Goal: Task Accomplishment & Management: Use online tool/utility

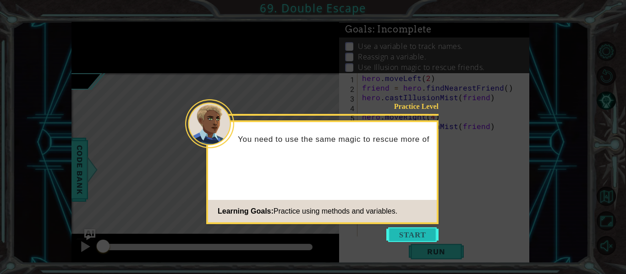
click at [405, 234] on button "Start" at bounding box center [412, 235] width 52 height 15
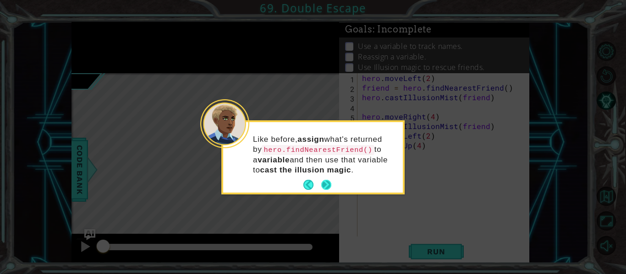
click at [324, 180] on button "Next" at bounding box center [326, 185] width 11 height 11
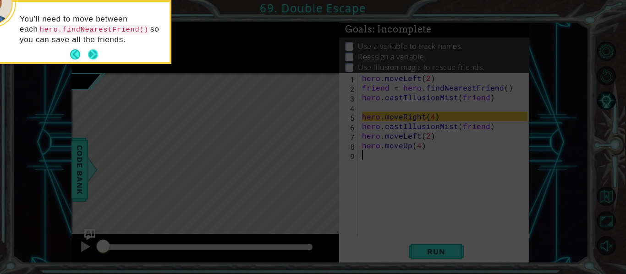
click at [91, 51] on button "Next" at bounding box center [93, 54] width 10 height 10
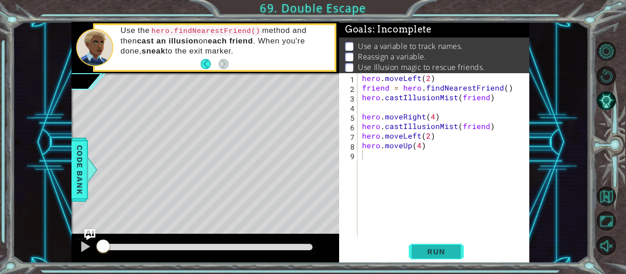
click at [436, 246] on button "Run" at bounding box center [436, 252] width 55 height 19
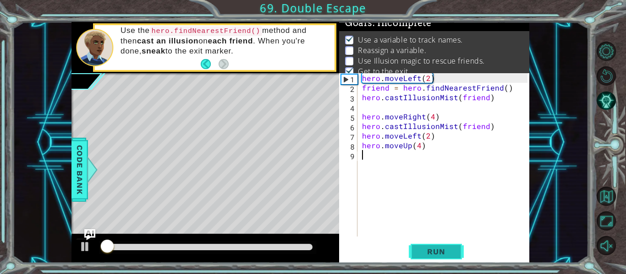
scroll to position [13, 0]
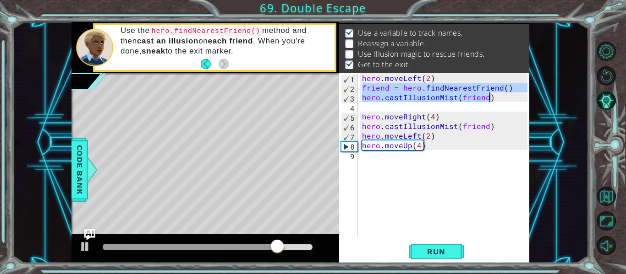
drag, startPoint x: 362, startPoint y: 88, endPoint x: 516, endPoint y: 93, distance: 154.0
click at [516, 93] on div "hero . moveLeft ( 2 ) friend = hero . findNearestFriend ( ) hero . castIllusion…" at bounding box center [446, 164] width 172 height 183
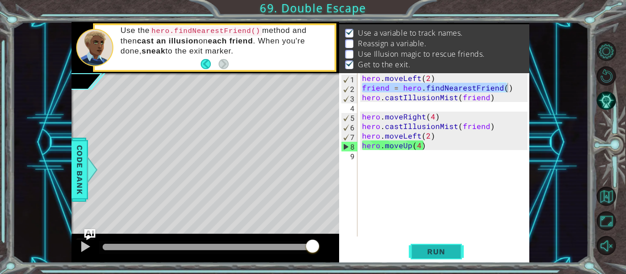
click at [430, 249] on span "Run" at bounding box center [436, 251] width 36 height 9
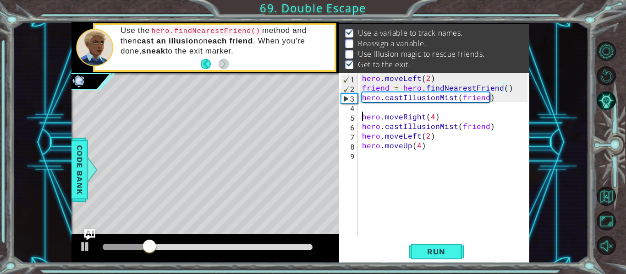
click at [363, 118] on div "hero . moveLeft ( 2 ) friend = hero . findNearestFriend ( ) hero . castIllusion…" at bounding box center [446, 164] width 172 height 183
type textarea "hero.moveRight(4)"
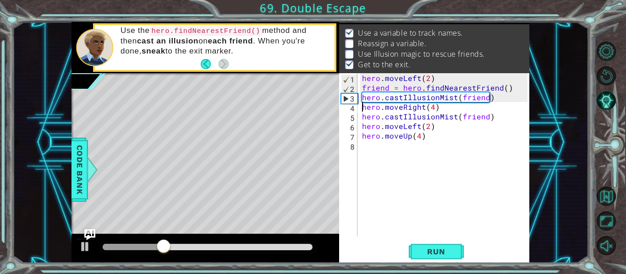
click at [446, 109] on div "hero . moveLeft ( 2 ) friend = hero . findNearestFriend ( ) hero . castIllusion…" at bounding box center [446, 164] width 172 height 183
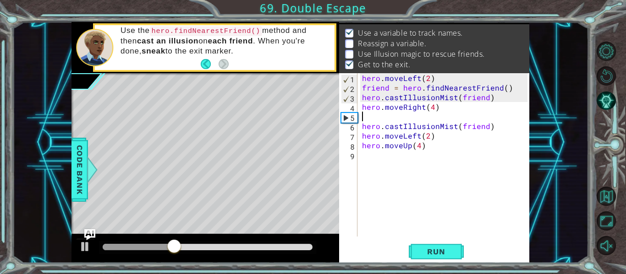
paste textarea "friend = hero.findNearestFriend()"
type textarea "friend = hero.findNearestFriend()"
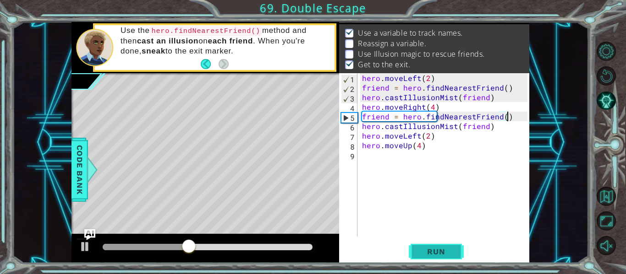
click at [436, 252] on span "Run" at bounding box center [436, 251] width 36 height 9
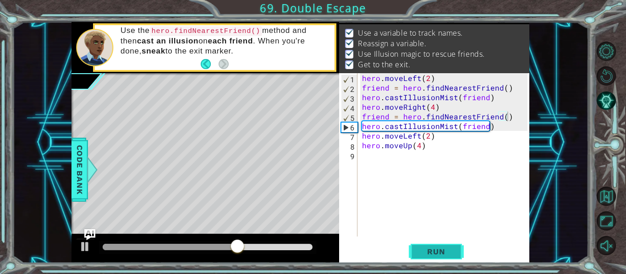
click at [436, 252] on span "Run" at bounding box center [436, 251] width 36 height 9
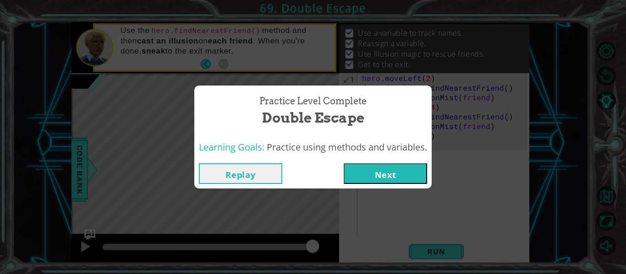
click at [379, 168] on button "Next" at bounding box center [385, 174] width 83 height 21
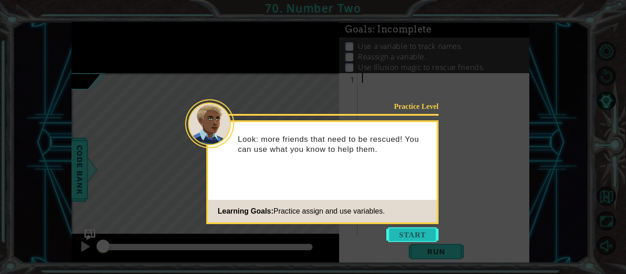
click at [410, 233] on button "Start" at bounding box center [412, 235] width 52 height 15
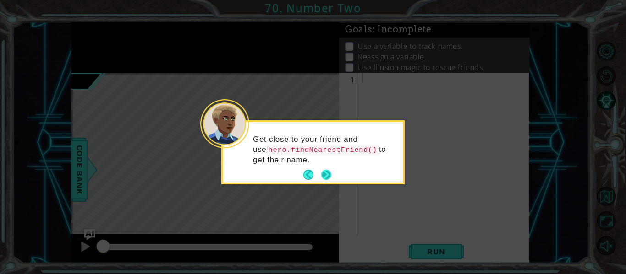
click at [329, 175] on button "Next" at bounding box center [326, 175] width 10 height 10
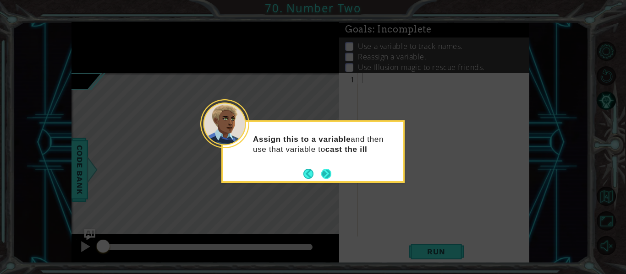
click at [328, 169] on button "Next" at bounding box center [326, 174] width 10 height 10
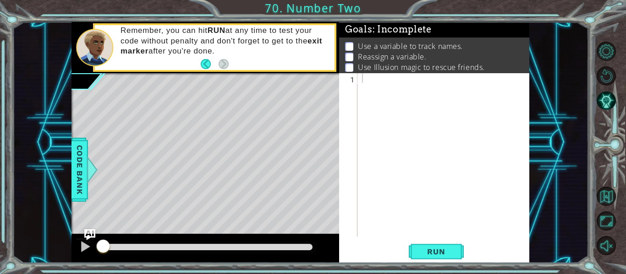
click at [383, 38] on div "Use а variable to track names. Reassign a variable. Use Illusion magic to rescu…" at bounding box center [434, 63] width 190 height 50
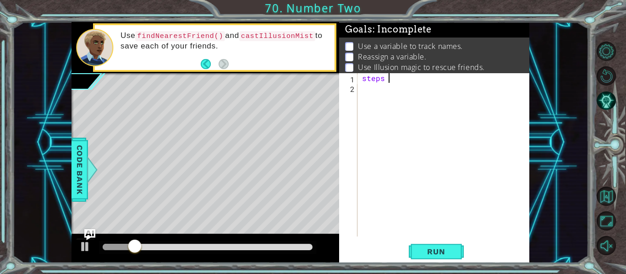
scroll to position [0, 1]
type textarea "steps = 2"
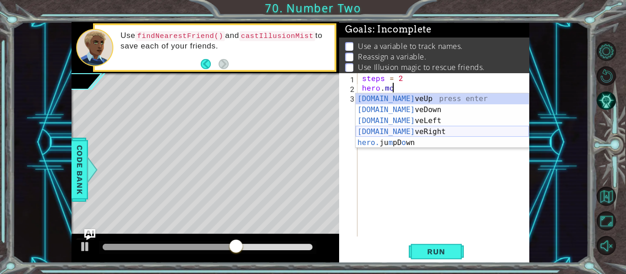
click at [402, 130] on div "[DOMAIN_NAME] veUp press enter [DOMAIN_NAME] veDown press enter [DOMAIN_NAME] v…" at bounding box center [442, 131] width 173 height 77
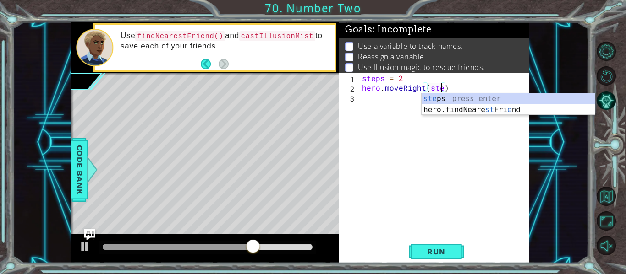
type textarea "hero.moveRight(steps)"
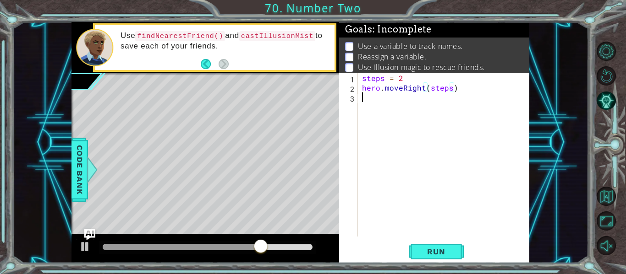
click at [370, 99] on div "steps = 2 hero . moveRight ( steps )" at bounding box center [446, 164] width 172 height 183
click at [374, 99] on div "steps = 2 hero . moveRight ( steps ) heero ." at bounding box center [446, 164] width 172 height 183
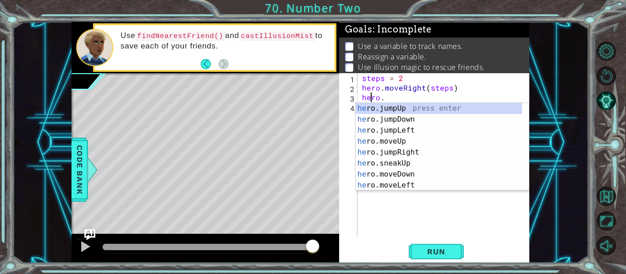
scroll to position [0, 1]
click at [389, 99] on div "steps = 2 hero . moveRight ( steps ) hero ." at bounding box center [446, 164] width 172 height 183
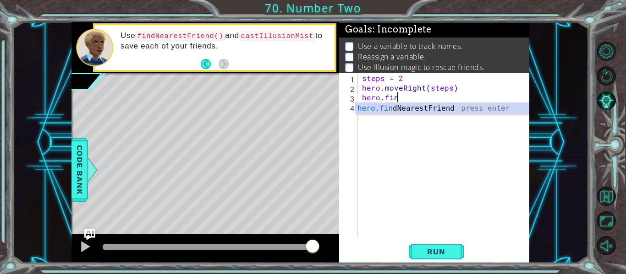
scroll to position [0, 2]
type textarea "hero.find"
click at [395, 110] on div "hero.find NearestFriend press enter" at bounding box center [442, 119] width 173 height 33
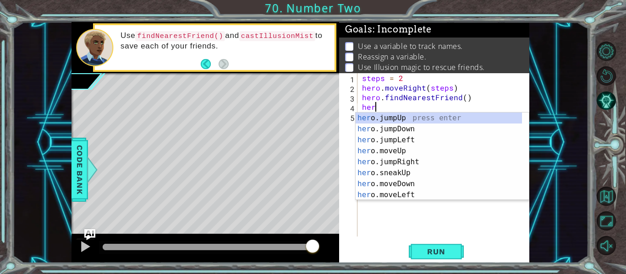
scroll to position [0, 0]
type textarea "h"
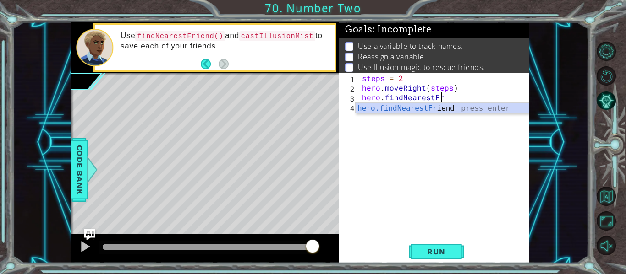
scroll to position [0, 5]
type textarea "hero.findNearestF"
click at [381, 107] on div "hero.findNearestF riend press enter" at bounding box center [442, 119] width 173 height 33
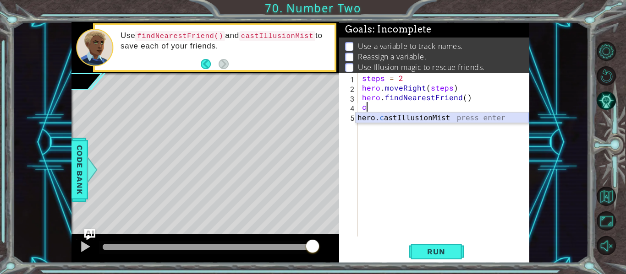
click at [381, 120] on div "hero. c astIllusionMist press enter" at bounding box center [442, 129] width 173 height 33
type textarea "hero.castIllusionMist(friend)"
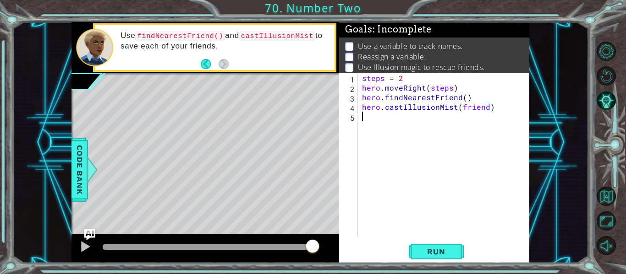
click at [378, 115] on div "steps = 2 hero . moveRight ( steps ) hero . findNearestFriend ( ) hero . castIl…" at bounding box center [446, 164] width 172 height 183
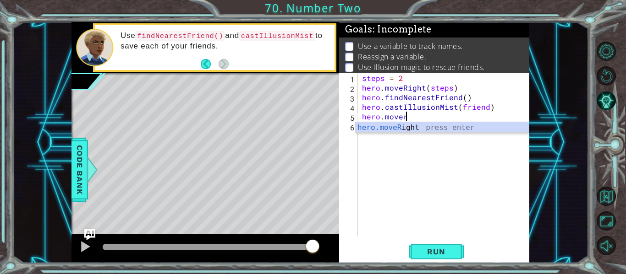
scroll to position [0, 3]
click at [395, 129] on div "hero.moveRi ght press enter" at bounding box center [442, 138] width 173 height 33
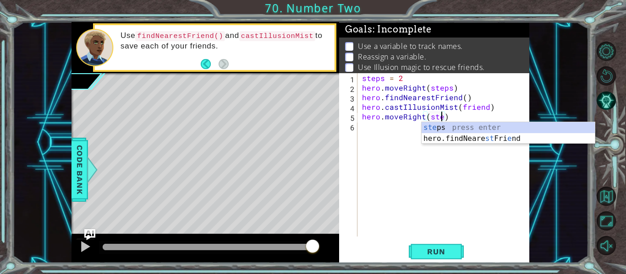
type textarea "hero.moveRight(steps)"
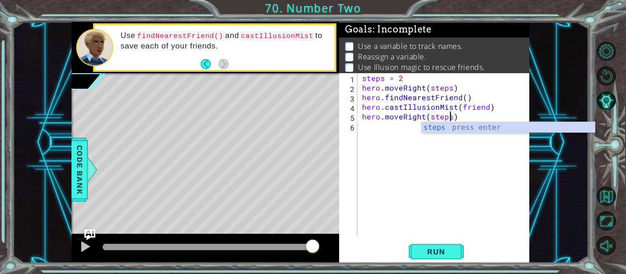
scroll to position [0, 5]
click at [390, 126] on div "steps = 2 hero . moveRight ( steps ) hero . findNearestFriend ( ) hero . castIl…" at bounding box center [446, 164] width 172 height 183
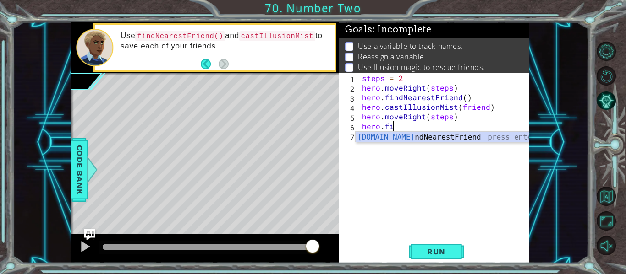
scroll to position [0, 2]
type textarea "hero.find"
click at [379, 138] on div "hero.find NearestFriend press enter" at bounding box center [442, 148] width 173 height 33
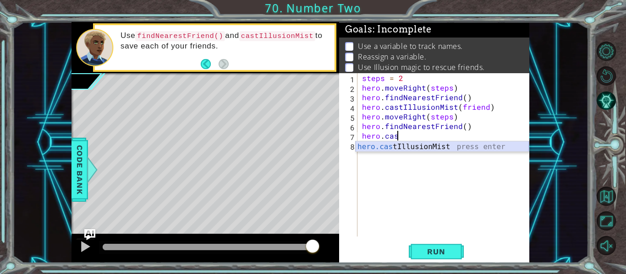
click at [387, 147] on div "hero.cas tIllusionMist press enter" at bounding box center [442, 158] width 173 height 33
type textarea "hero.castIllusionMist(friend)"
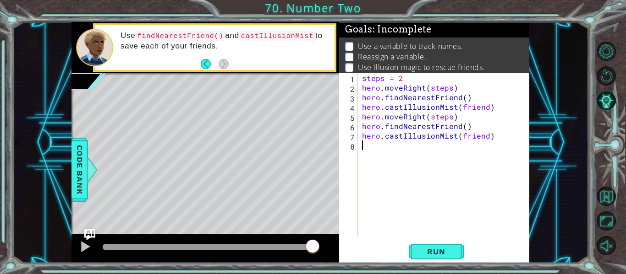
drag, startPoint x: 384, startPoint y: 147, endPoint x: 372, endPoint y: 151, distance: 13.0
click at [372, 151] on div "steps = 2 hero . moveRight ( steps ) hero . findNearestFriend ( ) hero . castIl…" at bounding box center [446, 164] width 172 height 183
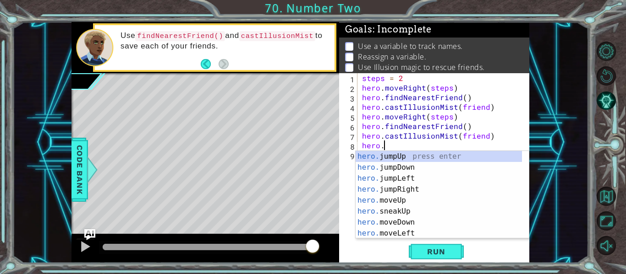
scroll to position [0, 1]
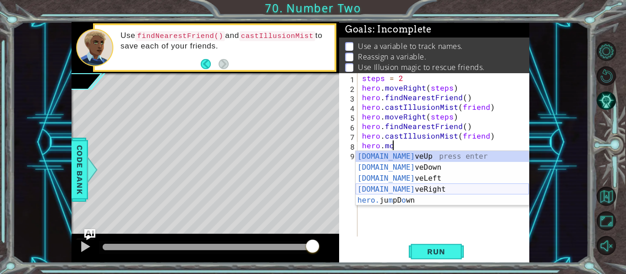
click at [413, 189] on div "[DOMAIN_NAME] veUp press enter [DOMAIN_NAME] veDown press enter [DOMAIN_NAME] v…" at bounding box center [442, 189] width 173 height 77
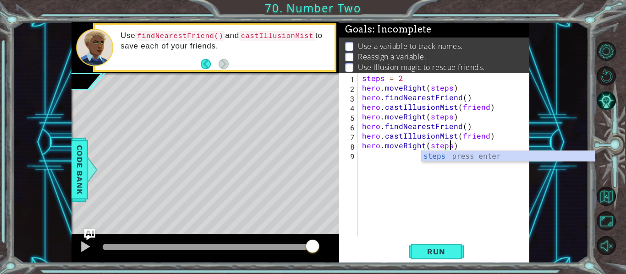
scroll to position [0, 5]
click at [443, 253] on span "Run" at bounding box center [436, 251] width 36 height 9
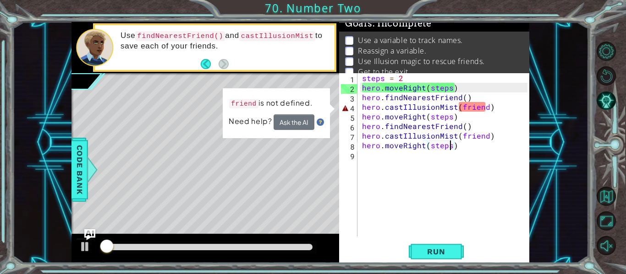
scroll to position [6, 0]
click at [485, 110] on div "steps = 2 hero . moveRight ( steps ) hero . findNearestFriend ( ) hero . castIl…" at bounding box center [446, 164] width 172 height 183
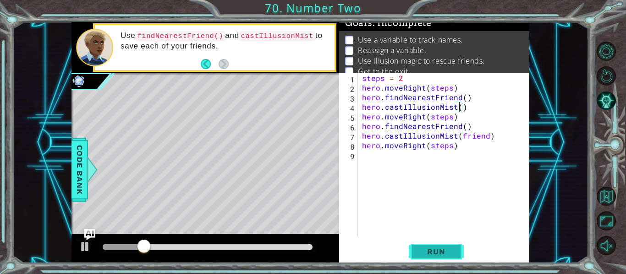
click at [435, 255] on span "Run" at bounding box center [436, 251] width 36 height 9
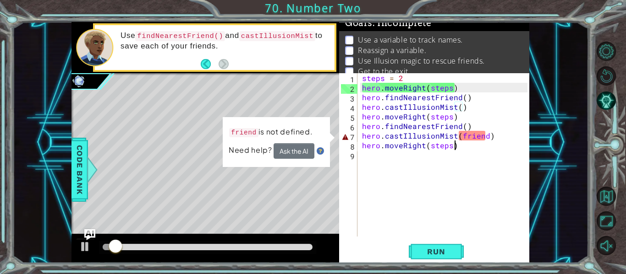
click at [485, 142] on div "steps = 2 hero . moveRight ( steps ) hero . findNearestFriend ( ) hero . castIl…" at bounding box center [446, 164] width 172 height 183
click at [485, 137] on div "steps = 2 hero . moveRight ( steps ) hero . findNearestFriend ( ) hero . castIl…" at bounding box center [446, 164] width 172 height 183
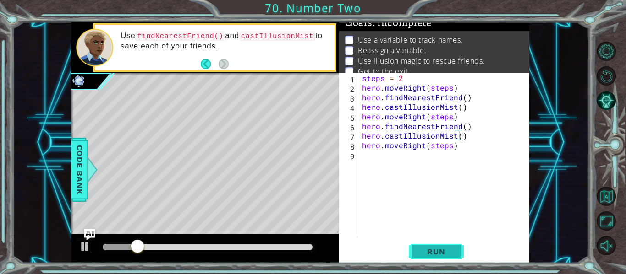
click at [441, 252] on span "Run" at bounding box center [436, 251] width 36 height 9
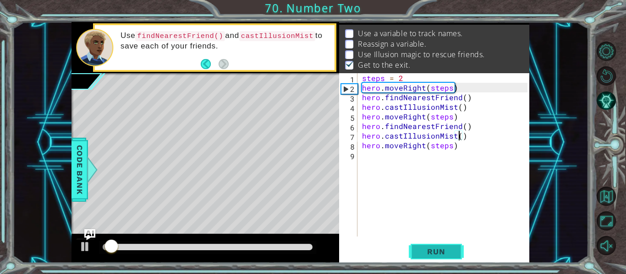
scroll to position [13, 0]
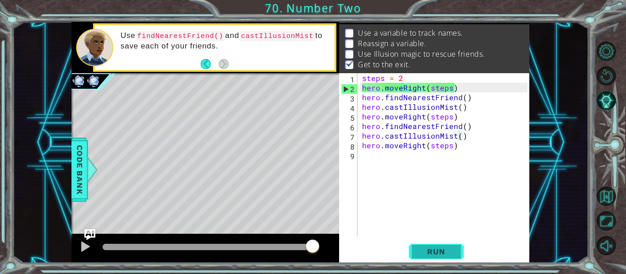
click at [441, 252] on span "Run" at bounding box center [436, 251] width 36 height 9
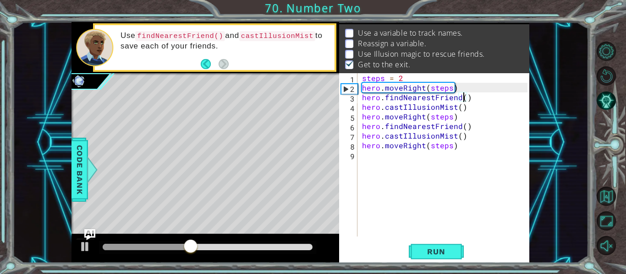
click at [463, 100] on div "steps = 2 hero . moveRight ( steps ) hero . findNearestFriend ( ) hero . castIl…" at bounding box center [446, 164] width 172 height 183
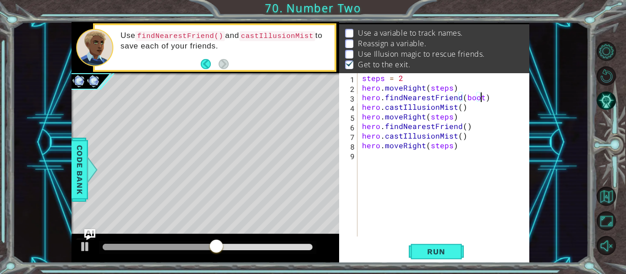
scroll to position [0, 7]
click at [431, 252] on span "Run" at bounding box center [436, 251] width 36 height 9
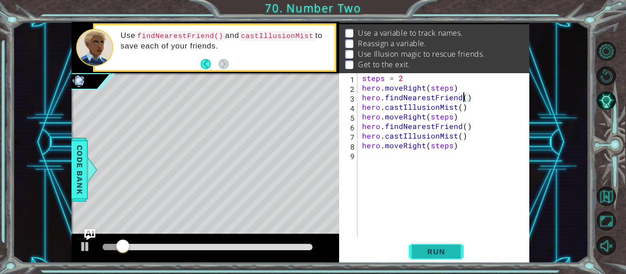
scroll to position [0, 6]
click at [431, 252] on span "Run" at bounding box center [436, 251] width 36 height 9
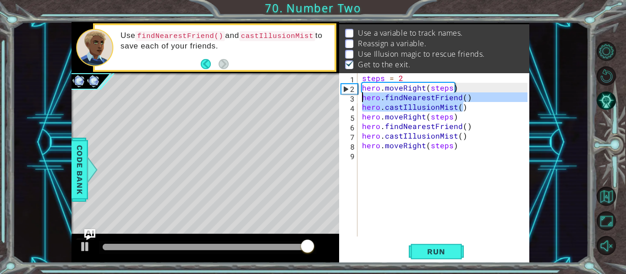
drag, startPoint x: 466, startPoint y: 109, endPoint x: 361, endPoint y: 99, distance: 105.4
click at [361, 99] on div "steps = 2 hero . moveRight ( steps ) hero . findNearestFriend ( ) hero . castIl…" at bounding box center [446, 164] width 172 height 183
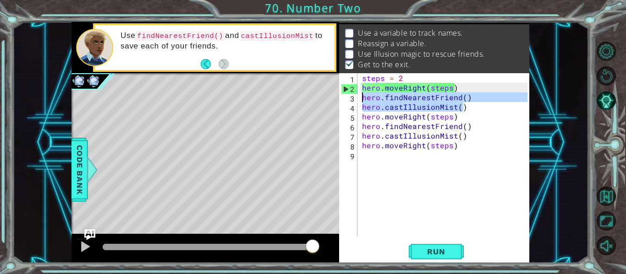
click at [380, 104] on div "steps = 2 hero . moveRight ( steps ) hero . findNearestFriend ( ) hero . castIl…" at bounding box center [443, 155] width 167 height 164
drag, startPoint x: 467, startPoint y: 108, endPoint x: 356, endPoint y: 98, distance: 112.2
click at [356, 98] on div "hero.castIllusionMist() 1 2 3 4 5 6 7 8 9 steps = 2 hero . moveRight ( steps ) …" at bounding box center [433, 155] width 188 height 164
paste textarea "friend = hero.findNearestFriend"
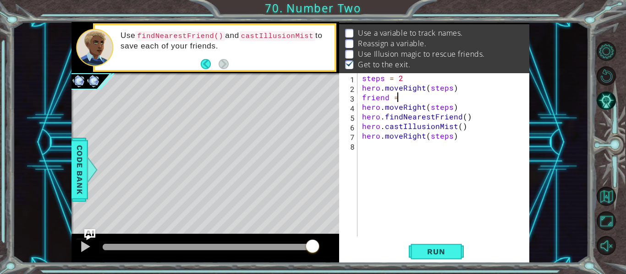
scroll to position [0, 0]
type textarea "f"
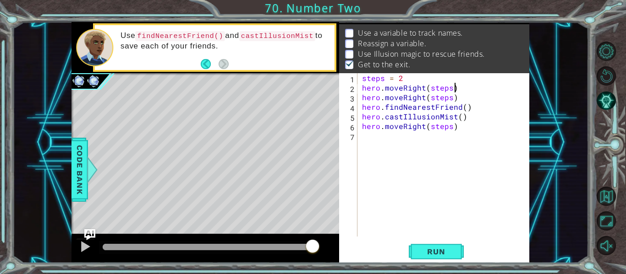
scroll to position [0, 0]
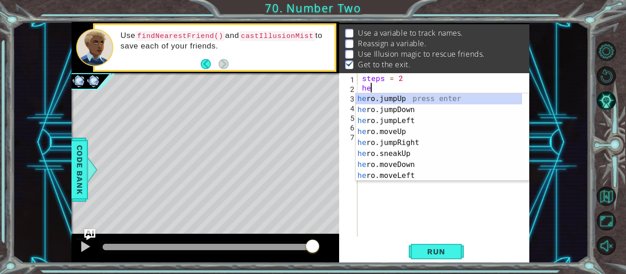
type textarea "h"
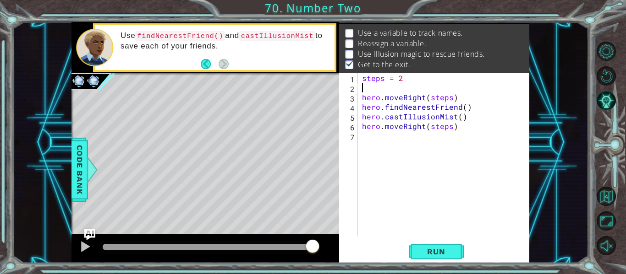
paste textarea "friend = hero.findNearestFriend()"
click at [430, 247] on button "Run" at bounding box center [436, 252] width 55 height 19
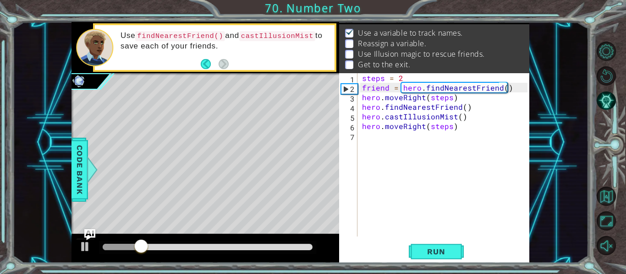
drag, startPoint x: 430, startPoint y: 247, endPoint x: 468, endPoint y: 147, distance: 106.3
click at [468, 147] on div "friend = hero.findNearestFriend() 1 2 3 4 5 6 7 steps = 2 friend = hero . findN…" at bounding box center [434, 168] width 190 height 190
click at [459, 99] on div "steps = 2 friend = hero . findNearestFriend ( ) hero . moveRight ( steps ) hero…" at bounding box center [446, 164] width 172 height 183
click at [510, 92] on div "steps = 2 friend = hero . findNearestFriend ( ) hero . moveRight ( steps ) hero…" at bounding box center [446, 164] width 172 height 183
type textarea "friend = hero.findNearestFriend()"
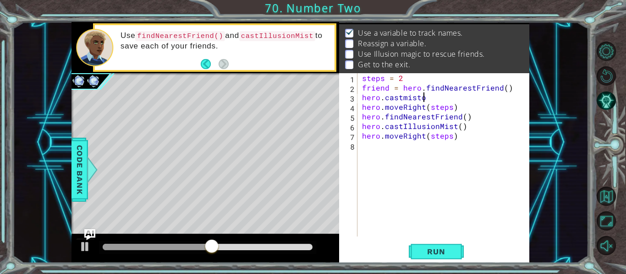
scroll to position [0, 3]
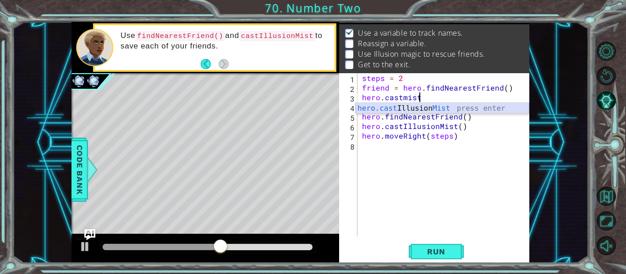
click at [469, 108] on div "hero.cast Illusion Mist press enter" at bounding box center [442, 119] width 173 height 33
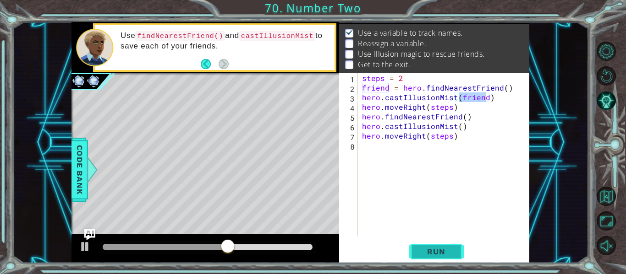
click at [427, 254] on span "Run" at bounding box center [436, 251] width 36 height 9
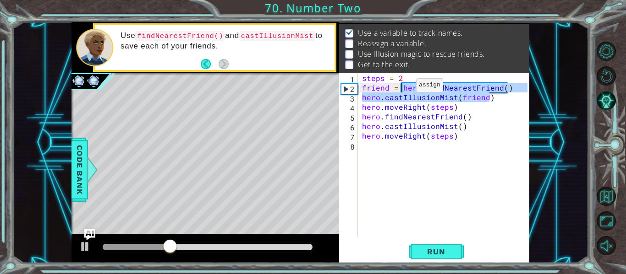
drag, startPoint x: 494, startPoint y: 99, endPoint x: 402, endPoint y: 88, distance: 92.8
click at [402, 88] on div "steps = 2 friend = hero . findNearestFriend ( ) hero . castIllusionMist ( frien…" at bounding box center [446, 164] width 172 height 183
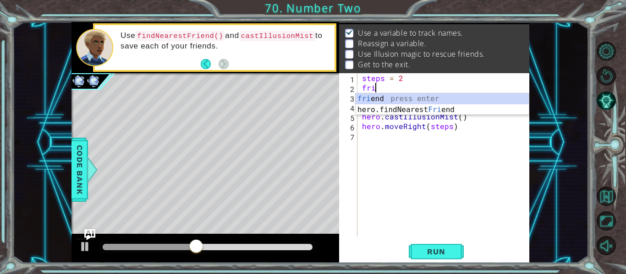
scroll to position [0, 0]
type textarea "f"
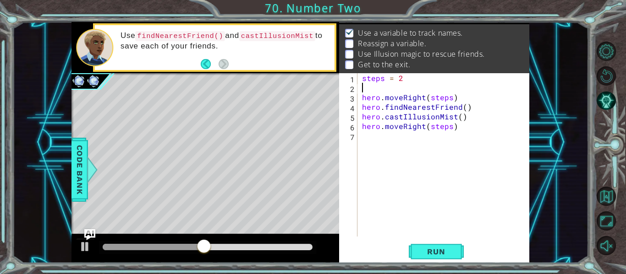
paste textarea "hero.castIllusionMist(friend)"
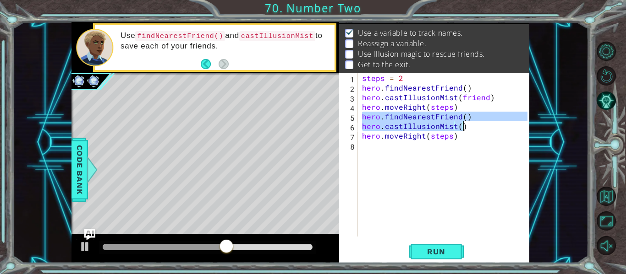
drag, startPoint x: 363, startPoint y: 119, endPoint x: 465, endPoint y: 127, distance: 102.1
click at [465, 127] on div "steps = 2 hero . findNearestFriend ( ) hero . castIllusionMist ( friend ) hero …" at bounding box center [446, 164] width 172 height 183
type textarea "hero.findNearestFriend() hero.castIllusionMist()"
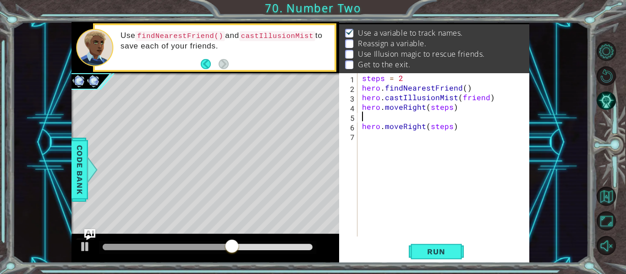
paste textarea "hero.castIllusionMist(friend)"
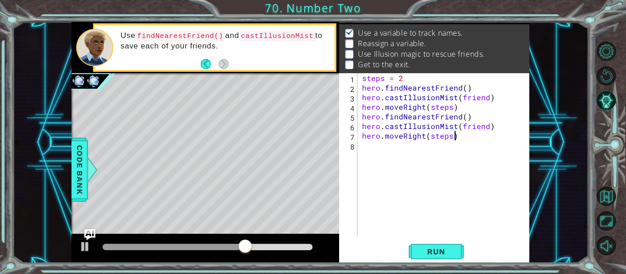
click at [461, 136] on div "steps = 2 hero . findNearestFriend ( ) hero . castIllusionMist ( friend ) hero …" at bounding box center [446, 164] width 172 height 183
click at [498, 130] on div "steps = 2 hero . findNearestFriend ( ) hero . castIllusionMist ( friend ) hero …" at bounding box center [446, 164] width 172 height 183
click at [405, 78] on div "steps = 2 hero . findNearestFriend ( ) hero . castIllusionMist ( friend ) hero …" at bounding box center [446, 164] width 172 height 183
type textarea "steps = 2"
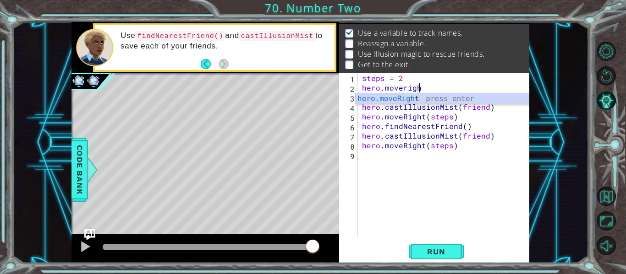
scroll to position [0, 3]
click at [417, 98] on div "hero.moveRight press enter" at bounding box center [442, 109] width 173 height 33
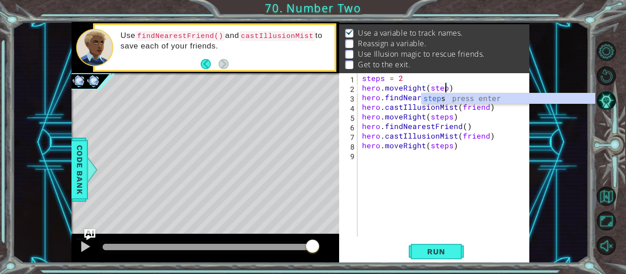
scroll to position [0, 5]
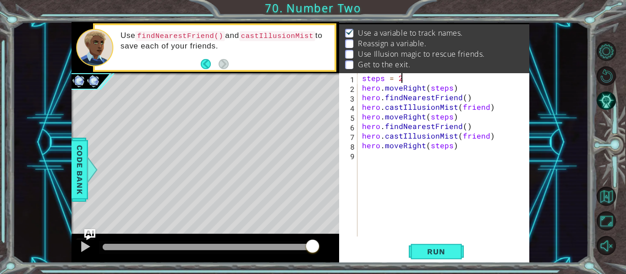
click at [469, 77] on div "steps = 2 hero . moveRight ( steps ) hero . findNearestFriend ( ) hero . castIl…" at bounding box center [446, 164] width 172 height 183
click at [495, 108] on div "steps = 2 hero . moveRight ( steps ) hero . findNearestFriend ( ) hero . castIl…" at bounding box center [446, 164] width 172 height 183
click at [441, 252] on span "Run" at bounding box center [436, 251] width 36 height 9
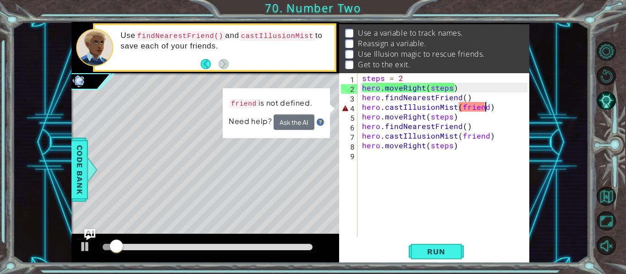
click at [484, 110] on div "steps = 2 hero . moveRight ( steps ) hero . findNearestFriend ( ) hero . castIl…" at bounding box center [446, 164] width 172 height 183
click at [410, 78] on div "steps = 2 hero . moveRight ( steps ) hero . findNearestFriend ( ) hero . castIl…" at bounding box center [446, 164] width 172 height 183
type textarea "steps = 2"
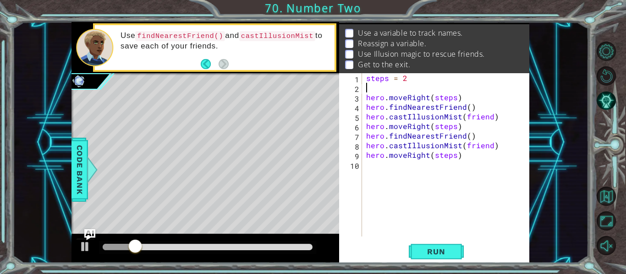
scroll to position [0, 0]
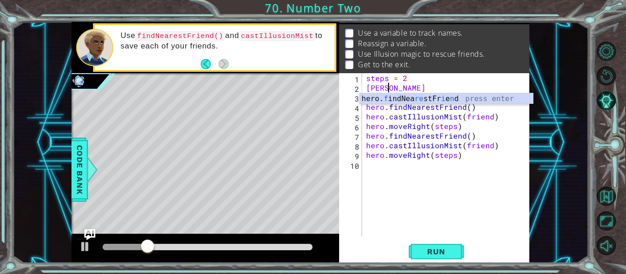
type textarea "freind"
